Goal: Task Accomplishment & Management: Use online tool/utility

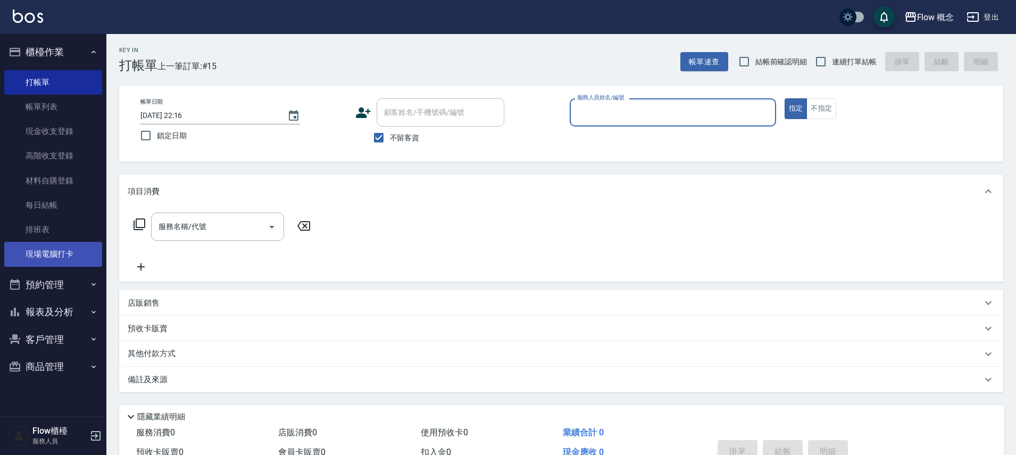
click at [74, 257] on link "現場電腦打卡" at bounding box center [53, 254] width 98 height 24
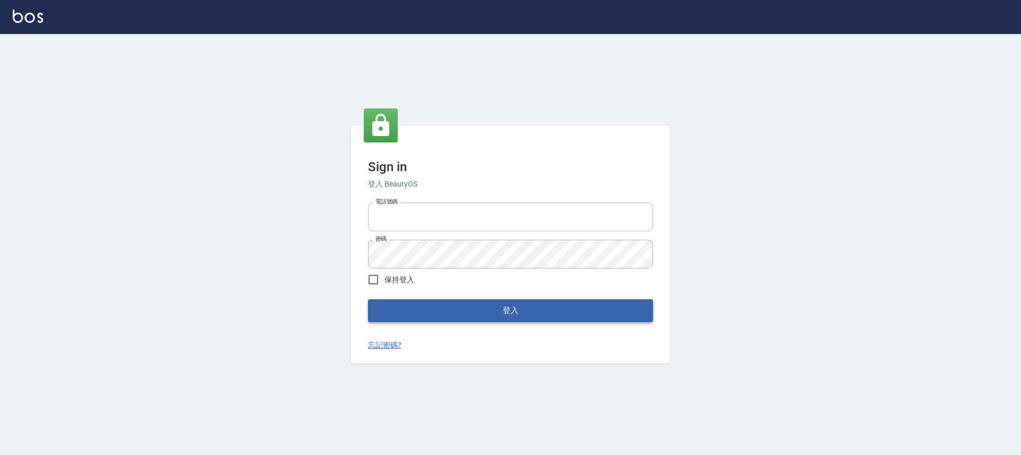
type input "25170116"
click at [544, 316] on button "登入" at bounding box center [510, 310] width 285 height 22
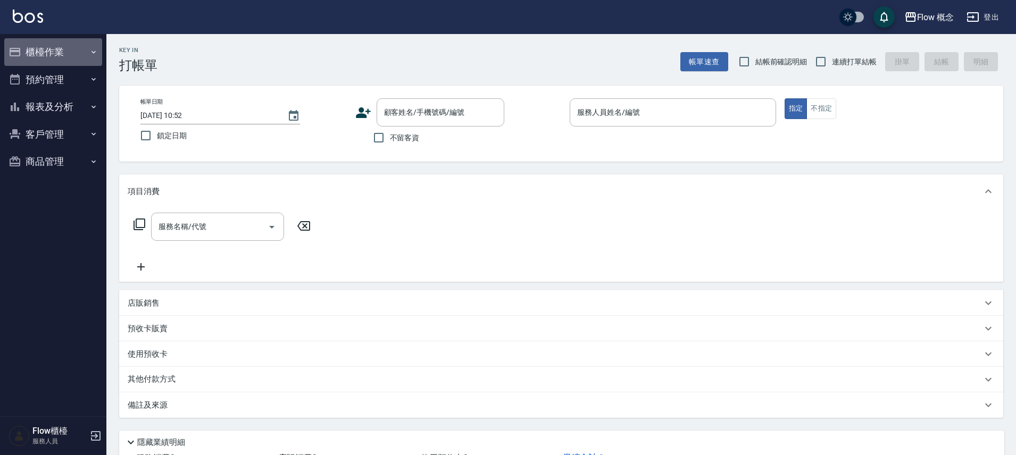
click at [48, 54] on button "櫃檯作業" at bounding box center [53, 52] width 98 height 28
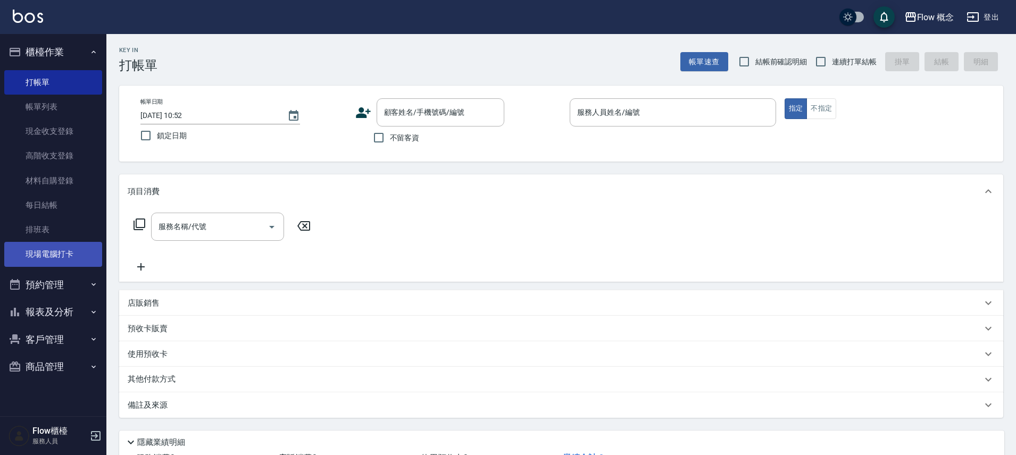
click at [67, 251] on link "現場電腦打卡" at bounding box center [53, 254] width 98 height 24
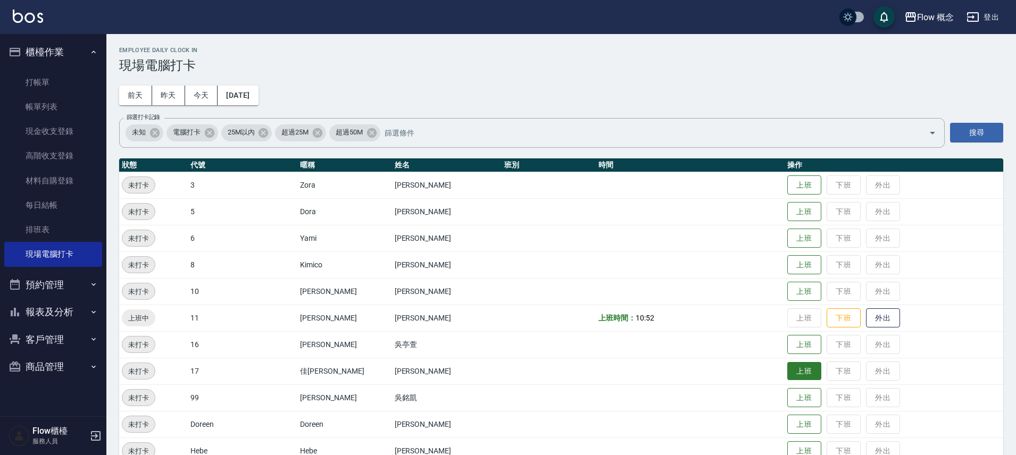
click at [787, 376] on button "上班" at bounding box center [804, 371] width 34 height 19
click at [787, 294] on button "上班" at bounding box center [804, 291] width 34 height 19
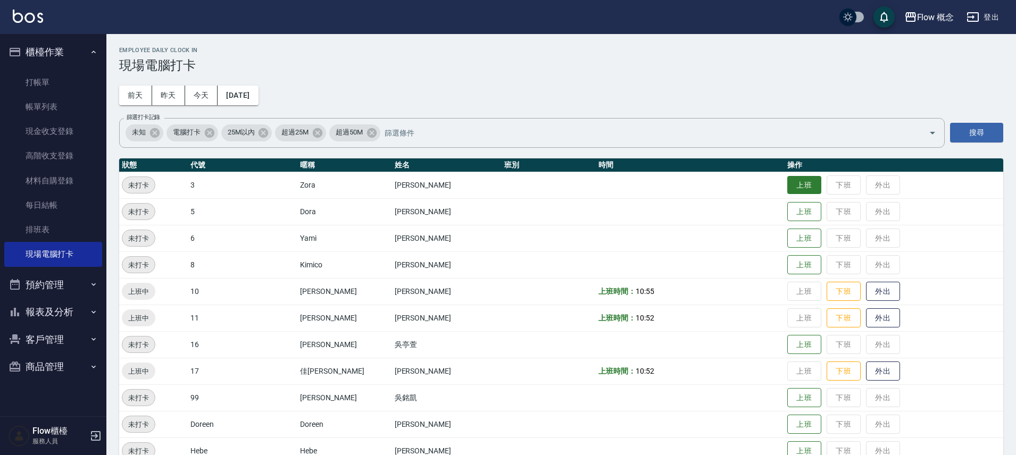
click at [784, 175] on td "上班 下班 外出" at bounding box center [893, 185] width 219 height 27
click at [787, 177] on button "上班" at bounding box center [804, 185] width 34 height 19
